Goal: Task Accomplishment & Management: Manage account settings

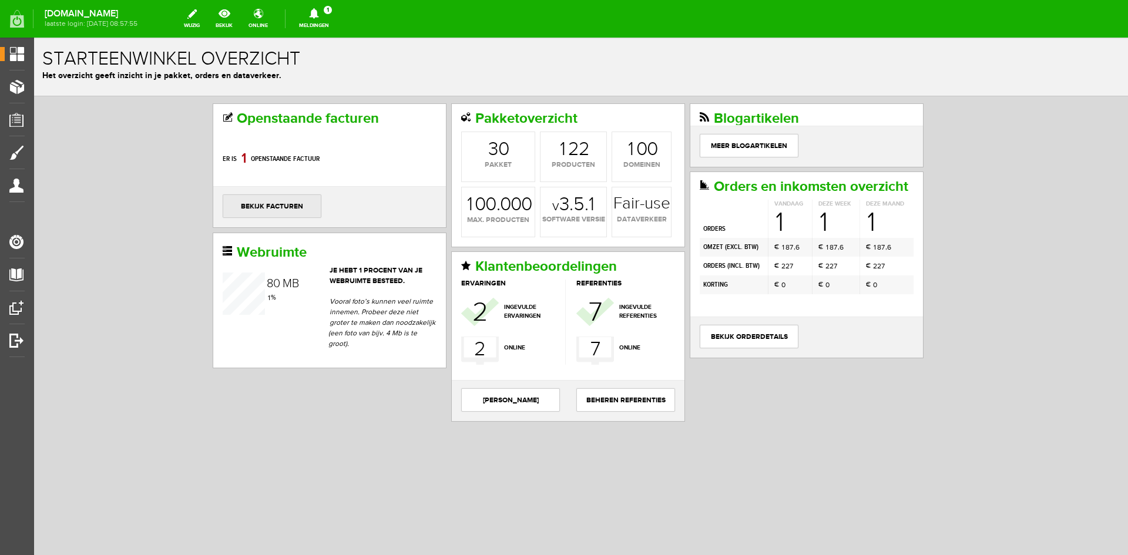
click at [244, 209] on link "bekijk facturen" at bounding box center [272, 207] width 99 height 24
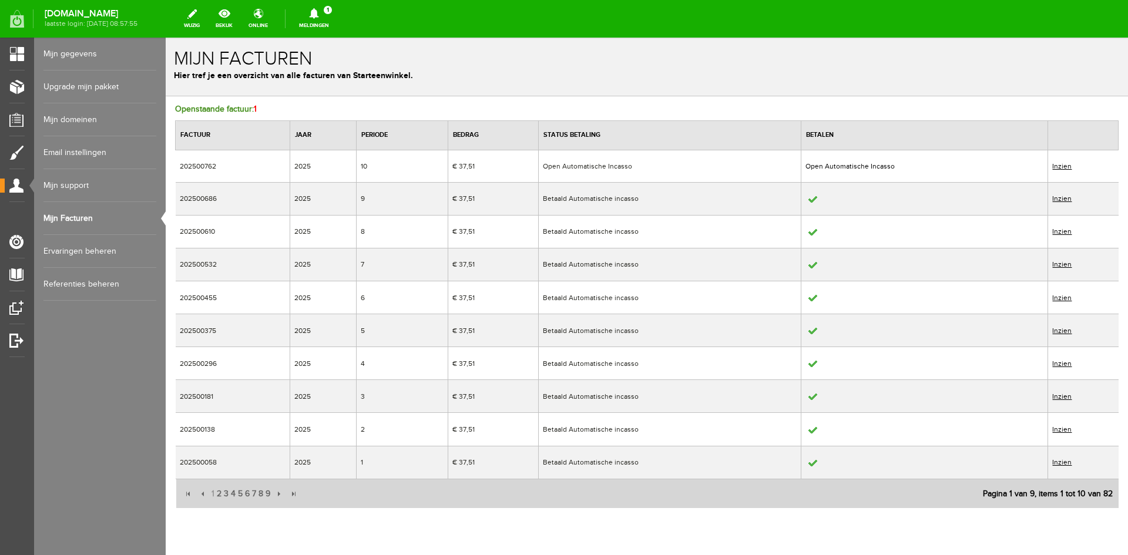
click at [1054, 164] on link "Inzien" at bounding box center [1061, 166] width 19 height 8
click at [1054, 167] on link "Inzien" at bounding box center [1061, 166] width 19 height 8
click at [329, 18] on icon at bounding box center [314, 13] width 30 height 11
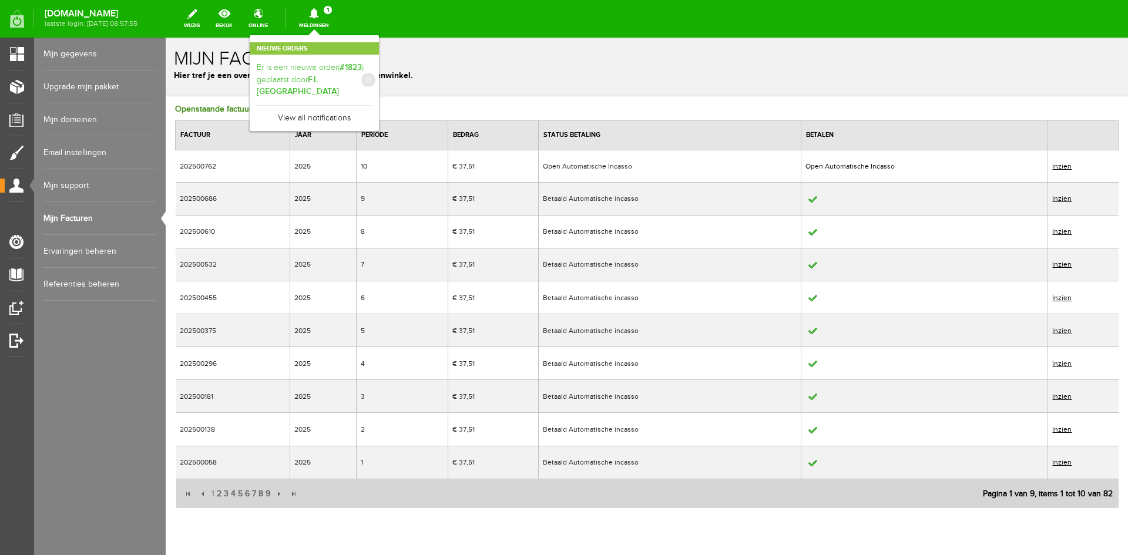
click at [331, 75] on b "F.L. [GEOGRAPHIC_DATA]" at bounding box center [298, 86] width 82 height 22
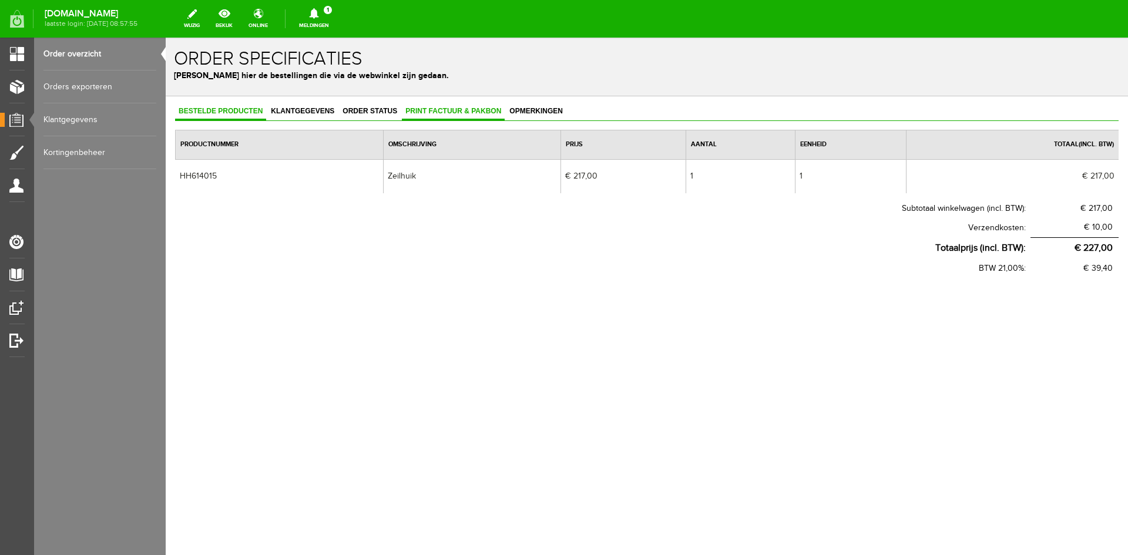
click at [441, 112] on span "Print factuur & pakbon" at bounding box center [453, 111] width 103 height 8
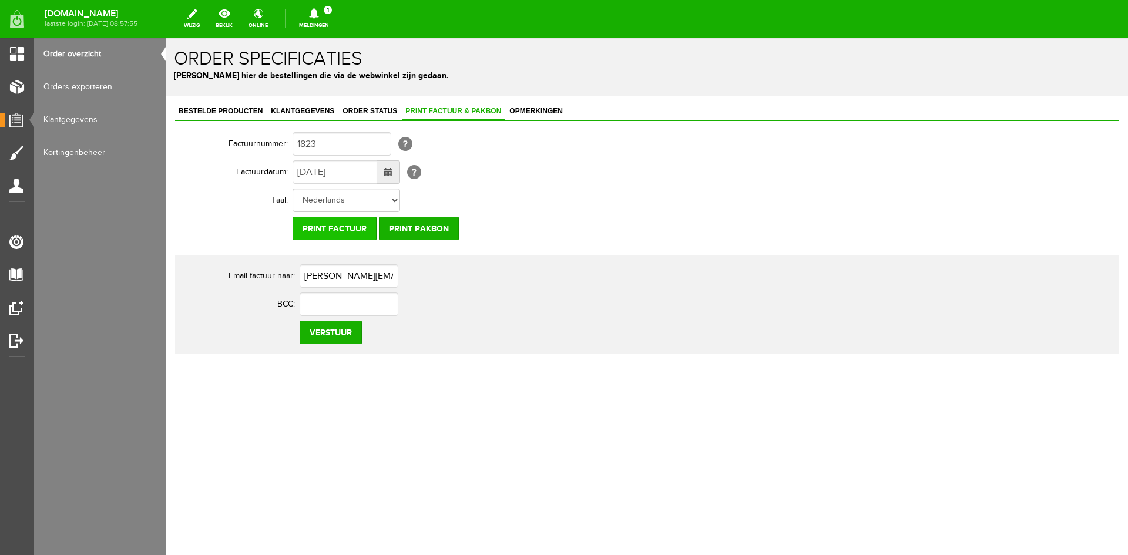
click at [348, 225] on input "Print factuur" at bounding box center [335, 229] width 84 height 24
click at [312, 228] on input "Print factuur" at bounding box center [335, 229] width 84 height 24
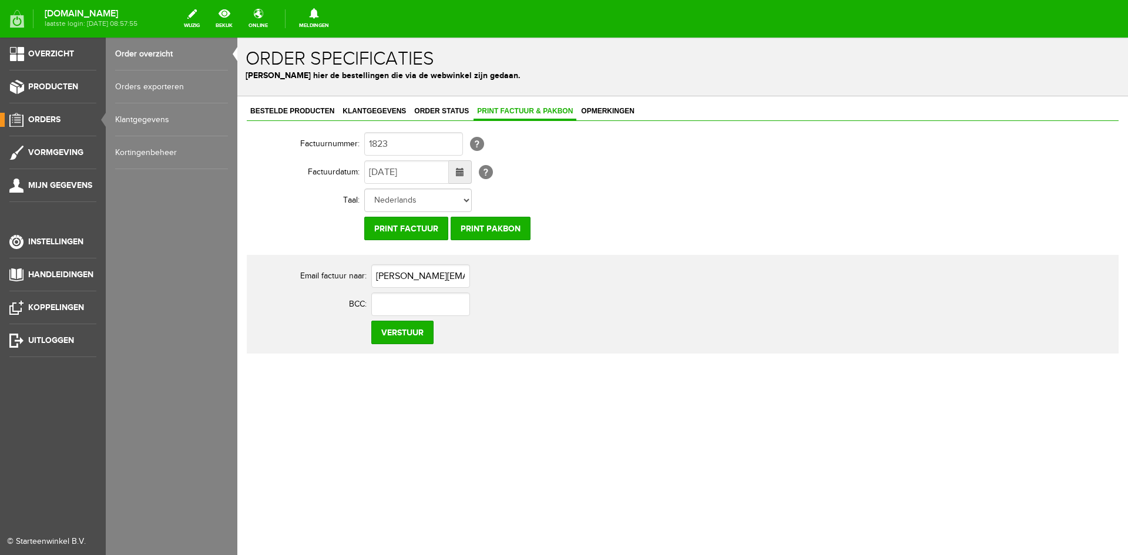
drag, startPoint x: 46, startPoint y: 340, endPoint x: 610, endPoint y: 62, distance: 629.2
click at [46, 340] on span "Uitloggen" at bounding box center [51, 341] width 46 height 10
